Goal: Task Accomplishment & Management: Use online tool/utility

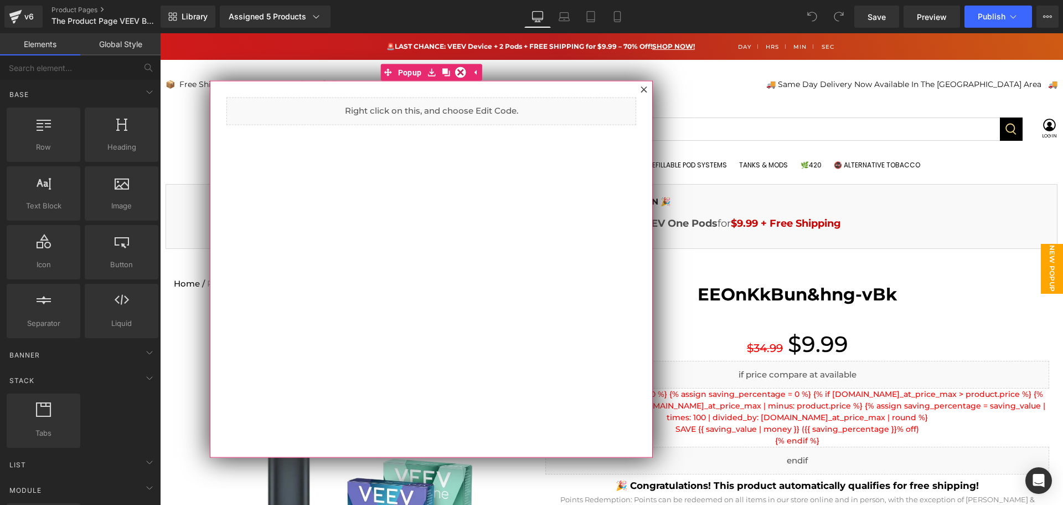
click at [643, 89] on icon at bounding box center [644, 89] width 7 height 7
